Goal: Find specific page/section: Find specific page/section

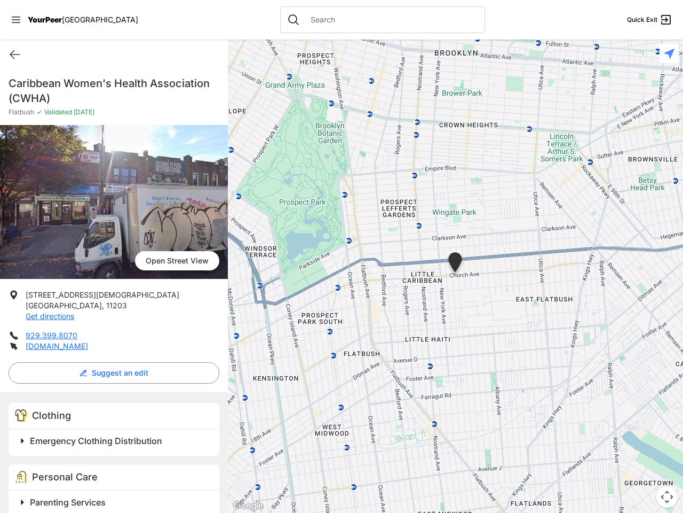
click at [16, 20] on icon at bounding box center [16, 20] width 9 height 6
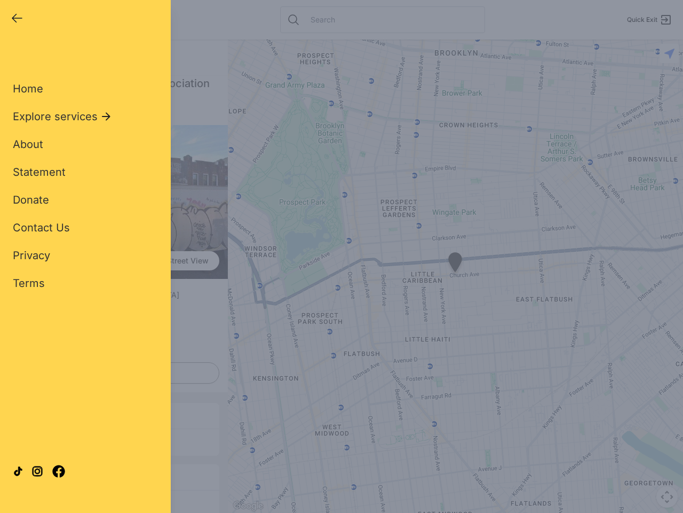
click at [15, 54] on div "Home Explore services About Statement Donate Contact Us Privacy Terms" at bounding box center [85, 168] width 145 height 243
click at [111, 373] on div "Single Adult Families Soup Kitchen Food Pantry Toiletries Restrooms Showers Lau…" at bounding box center [85, 244] width 145 height 395
click at [22, 440] on div "Single Adult Families Soup Kitchen Food Pantry Toiletries Restrooms Showers Lau…" at bounding box center [85, 244] width 145 height 395
click at [115, 440] on div "Single Adult Families Soup Kitchen Food Pantry Toiletries Restrooms Showers Lau…" at bounding box center [85, 244] width 145 height 395
click at [22, 502] on div "Close panel YourPeer [GEOGRAPHIC_DATA] Quick Exit Single Adult Families Soup Ki…" at bounding box center [85, 256] width 171 height 513
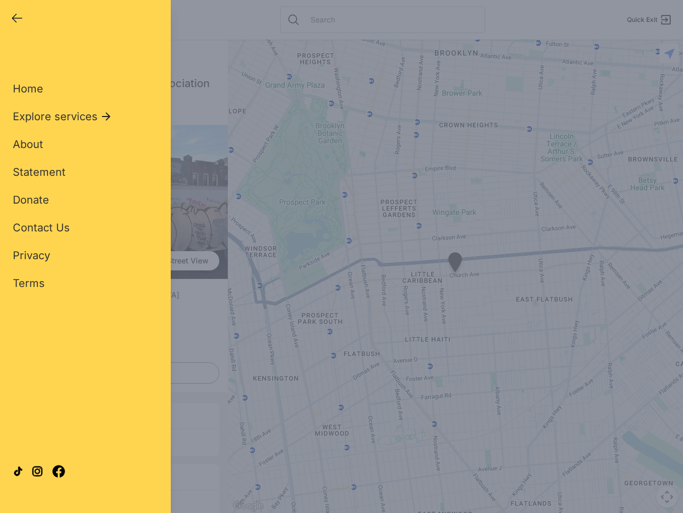
click at [115, 502] on div "Close panel YourPeer [GEOGRAPHIC_DATA] Quick Exit Single Adult Families Soup Ki…" at bounding box center [85, 256] width 171 height 513
click at [455, 276] on div "Close panel YourPeer [GEOGRAPHIC_DATA] Quick Exit Single Adult Families Soup Ki…" at bounding box center [341, 256] width 683 height 513
